Goal: Task Accomplishment & Management: Manage account settings

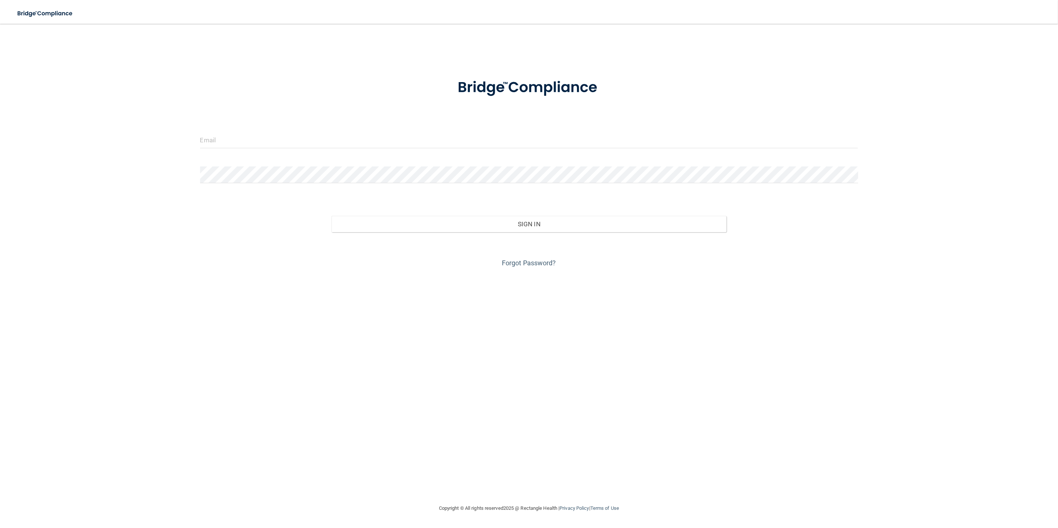
click at [224, 131] on form "Invalid email/password. You don't have permission to access that page. Sign In …" at bounding box center [529, 168] width 658 height 201
click at [223, 138] on input "email" at bounding box center [529, 140] width 658 height 17
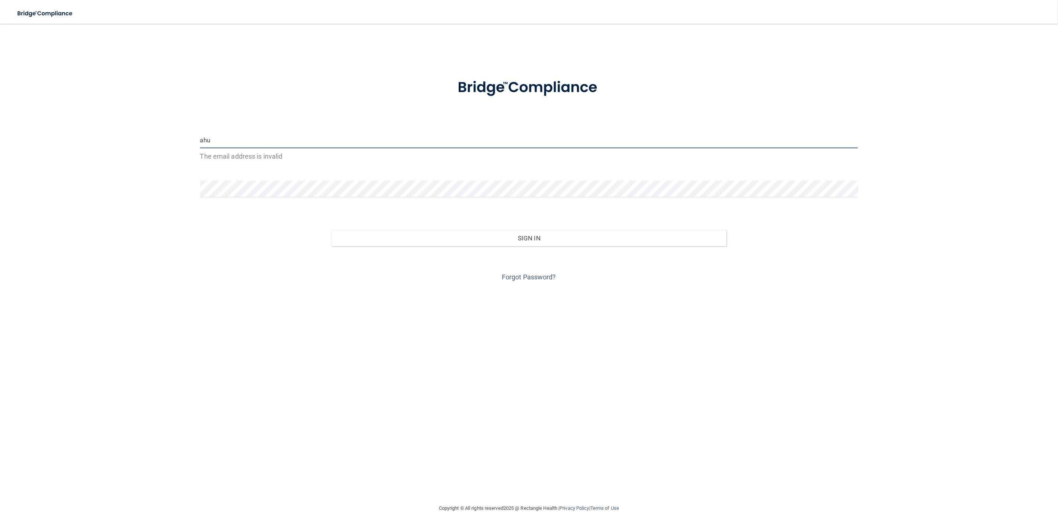
type input "[EMAIL_ADDRESS][DOMAIN_NAME]"
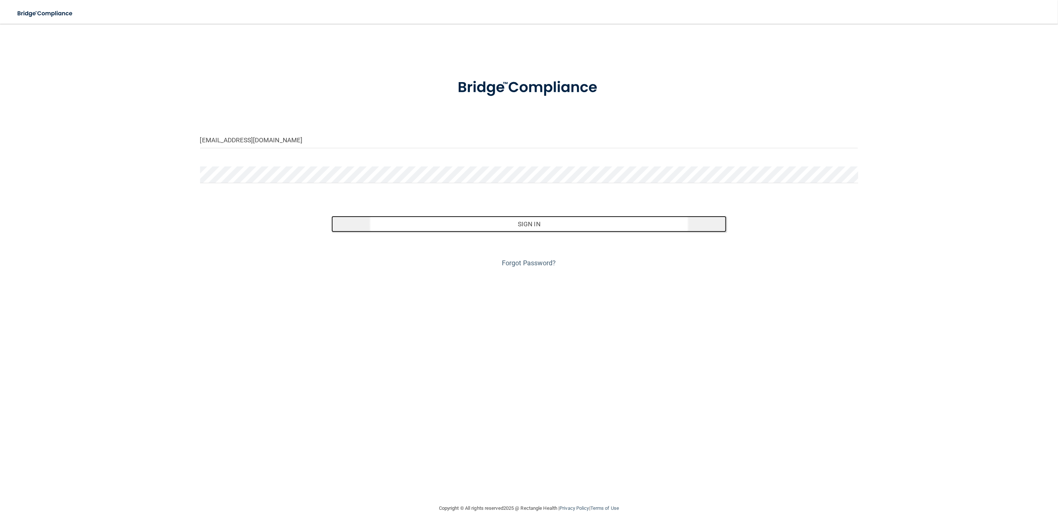
click at [480, 221] on button "Sign In" at bounding box center [528, 224] width 395 height 16
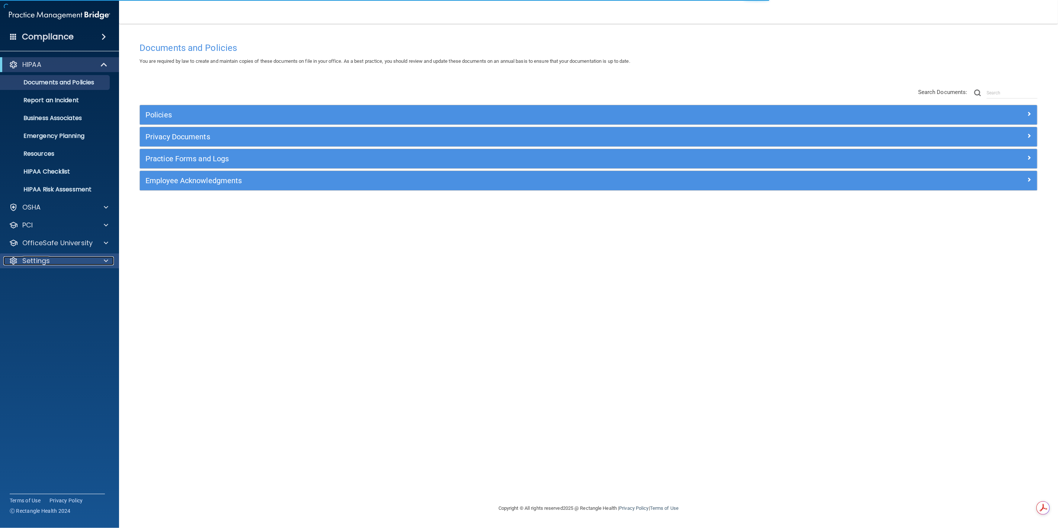
click at [46, 261] on p "Settings" at bounding box center [36, 261] width 28 height 9
click at [44, 295] on p "My Users" at bounding box center [56, 296] width 102 height 7
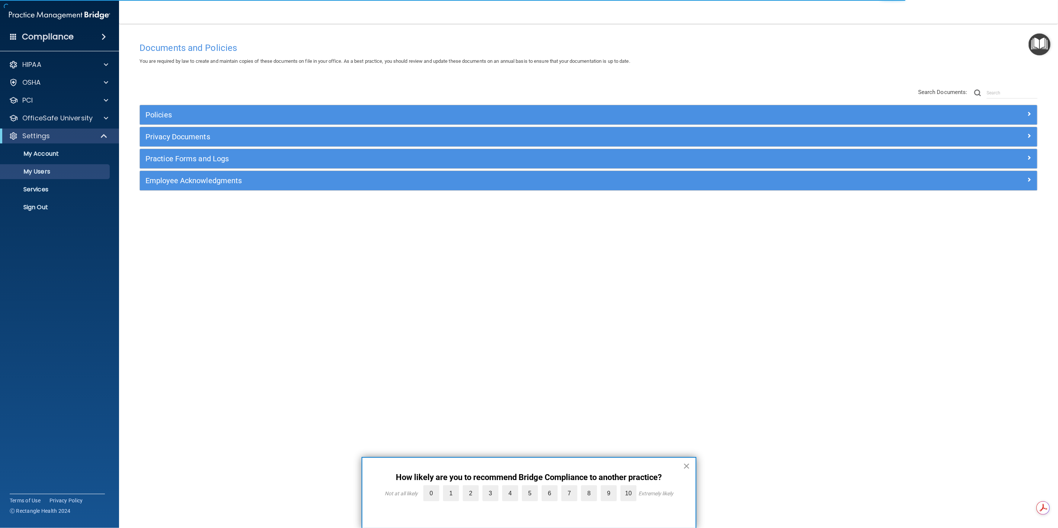
select select "20"
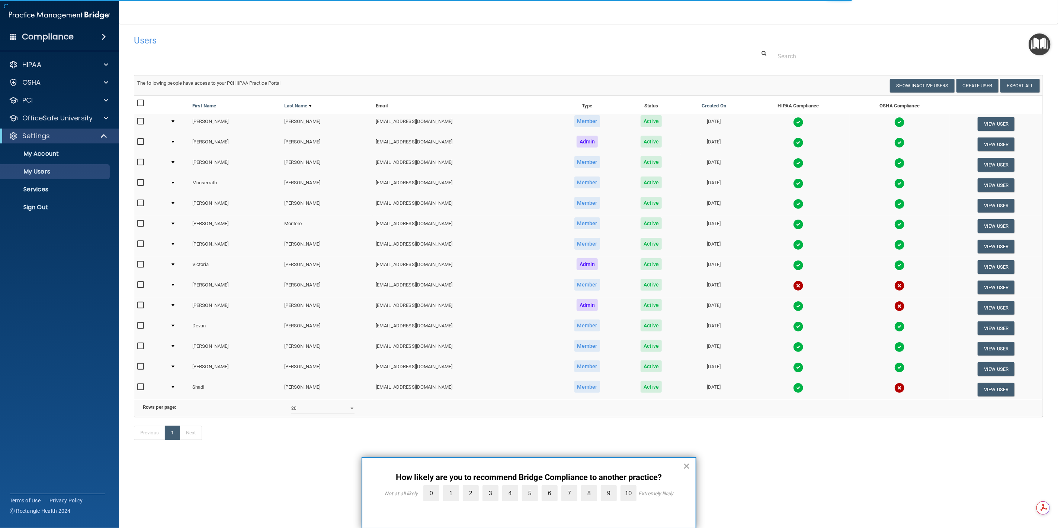
click at [685, 465] on button "×" at bounding box center [686, 466] width 7 height 12
